Goal: Task Accomplishment & Management: Use online tool/utility

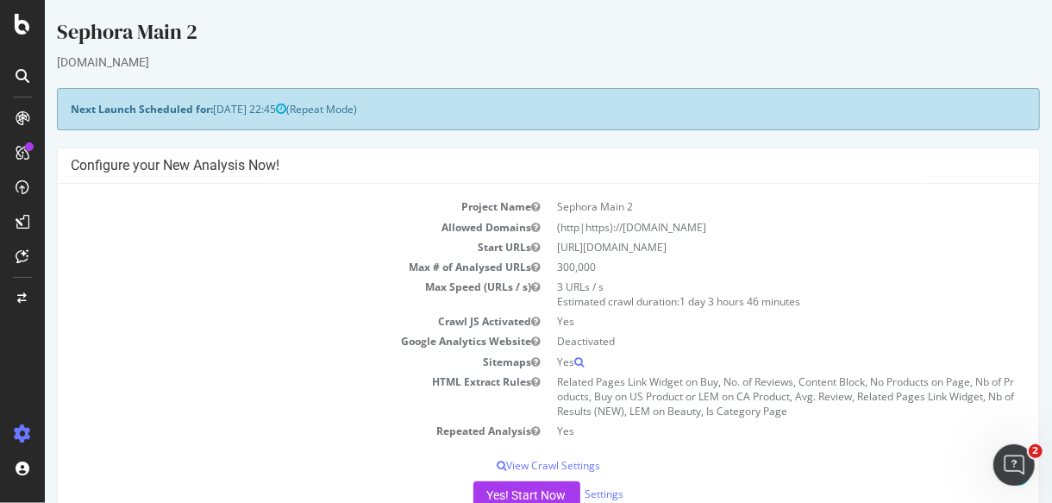
scroll to position [383, 0]
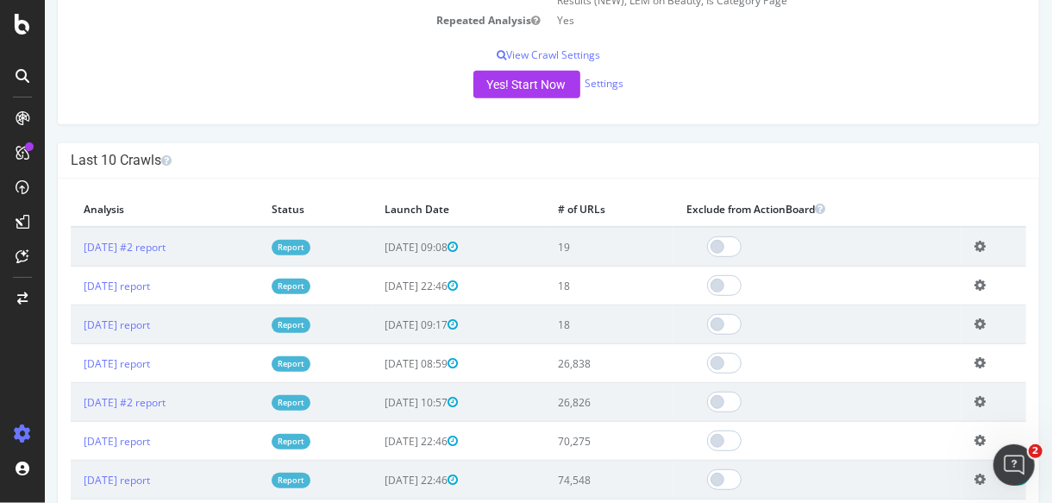
scroll to position [417, 0]
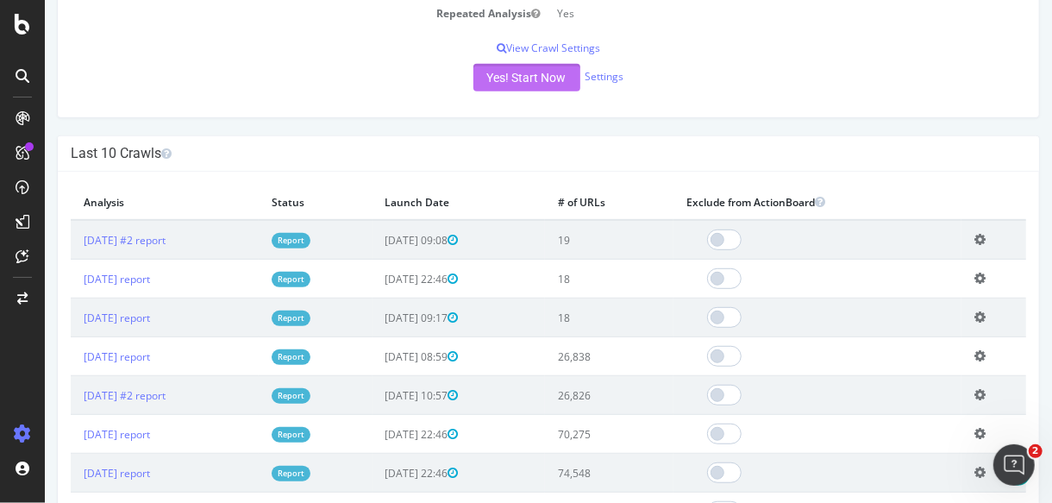
click at [523, 81] on button "Yes! Start Now" at bounding box center [525, 78] width 107 height 28
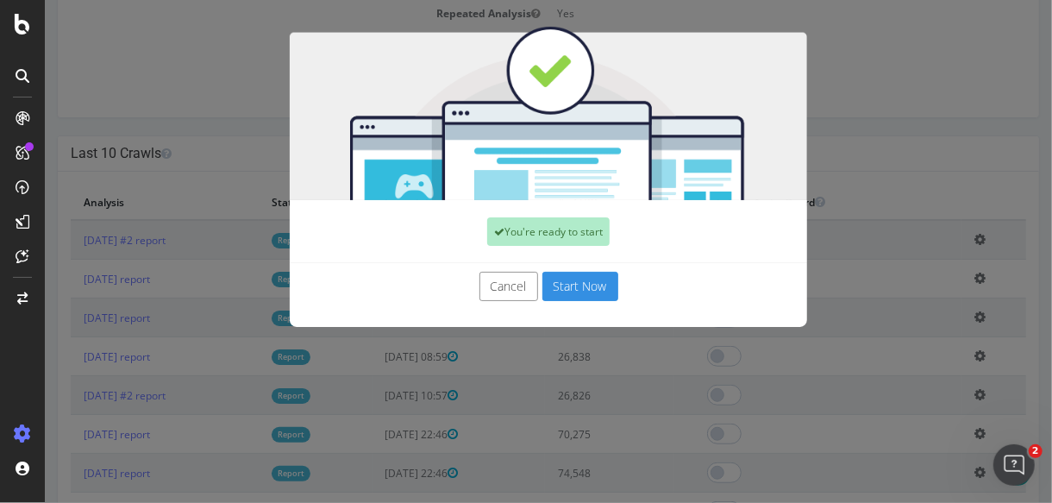
click at [562, 283] on button "Start Now" at bounding box center [579, 286] width 76 height 29
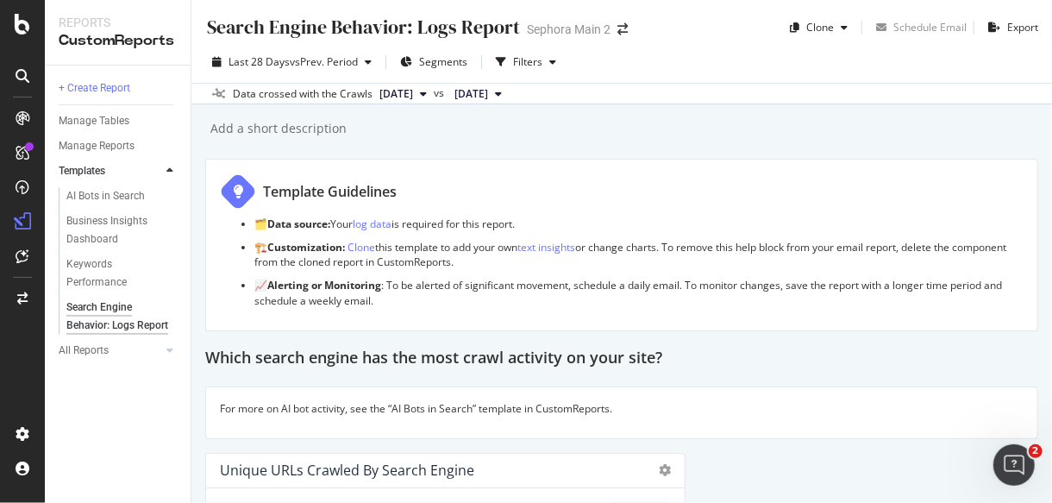
scroll to position [383, 0]
